Goal: Navigation & Orientation: Find specific page/section

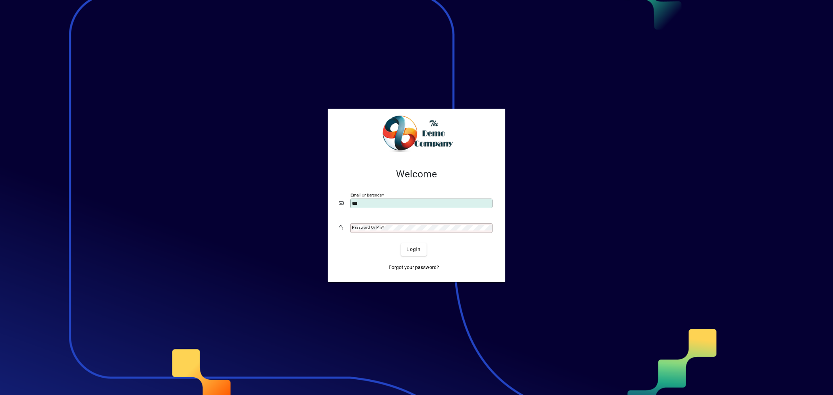
type input "**********"
click at [401, 243] on button "Login" at bounding box center [413, 249] width 25 height 12
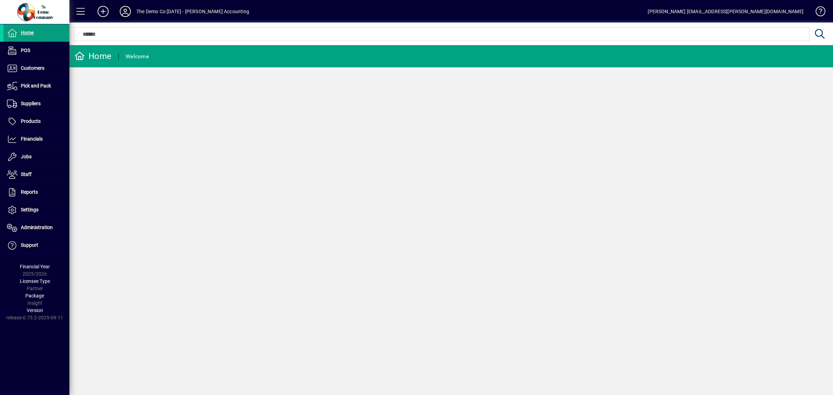
click at [128, 11] on icon at bounding box center [125, 11] width 14 height 11
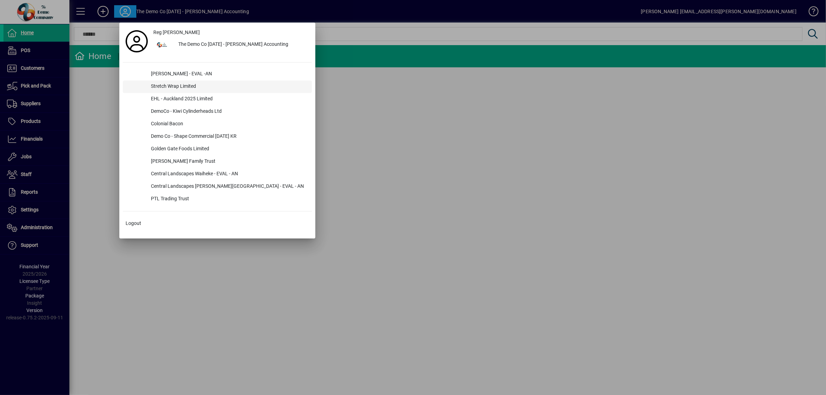
click at [177, 89] on div "Stretch Wrap Limited" at bounding box center [228, 87] width 167 height 12
